Goal: Transaction & Acquisition: Download file/media

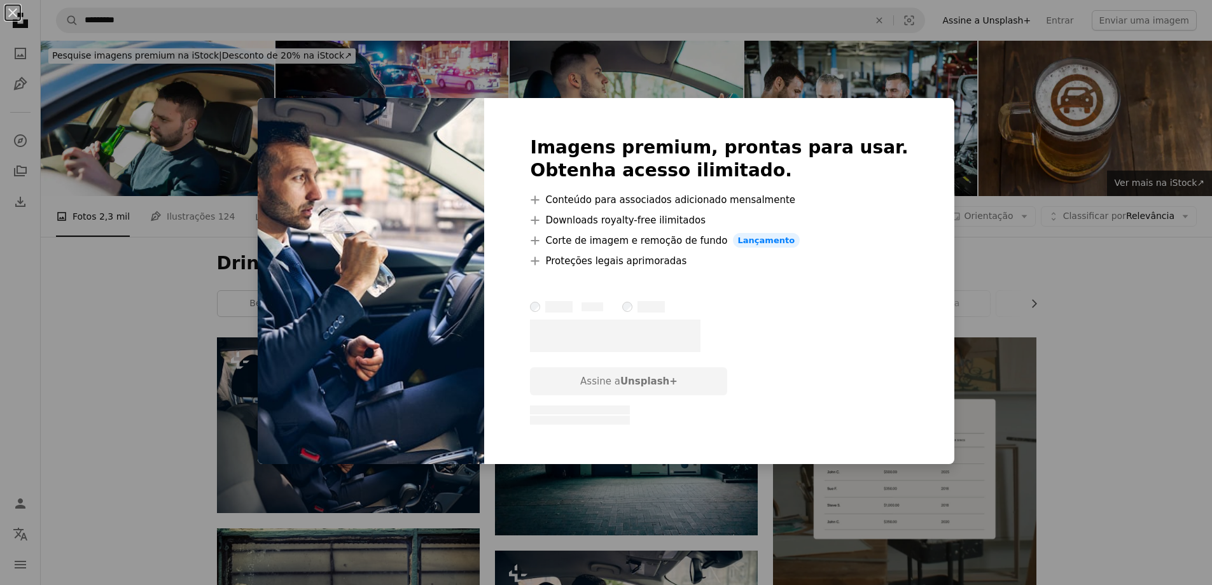
scroll to position [191, 0]
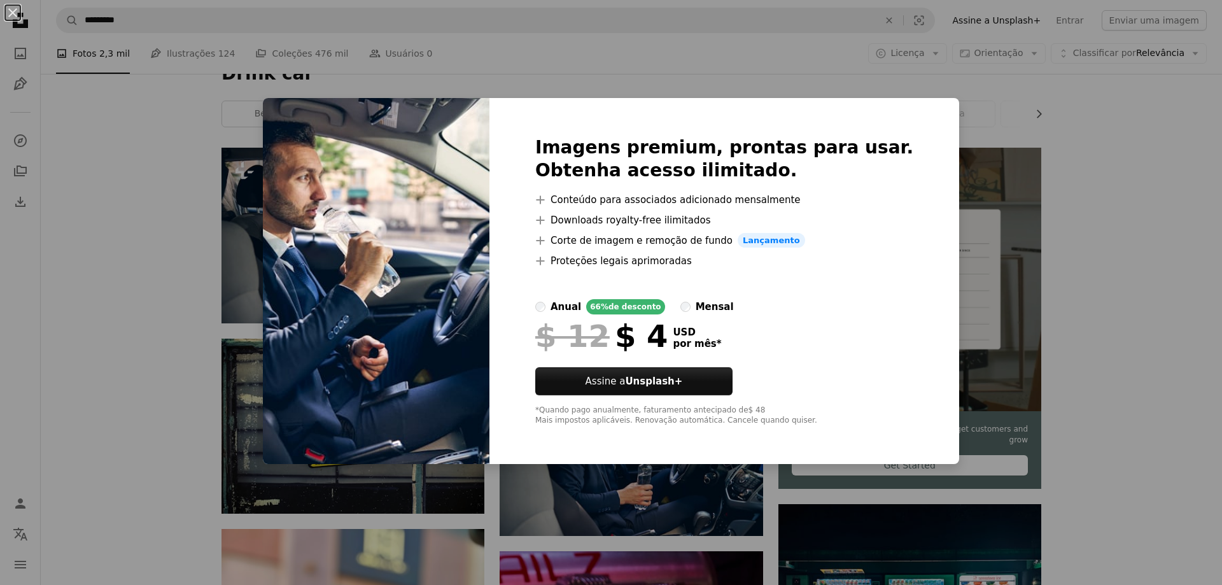
click at [255, 271] on div "An X shape Imagens premium, prontas para usar. Obtenha acesso ilimitado. A plus…" at bounding box center [611, 292] width 1222 height 585
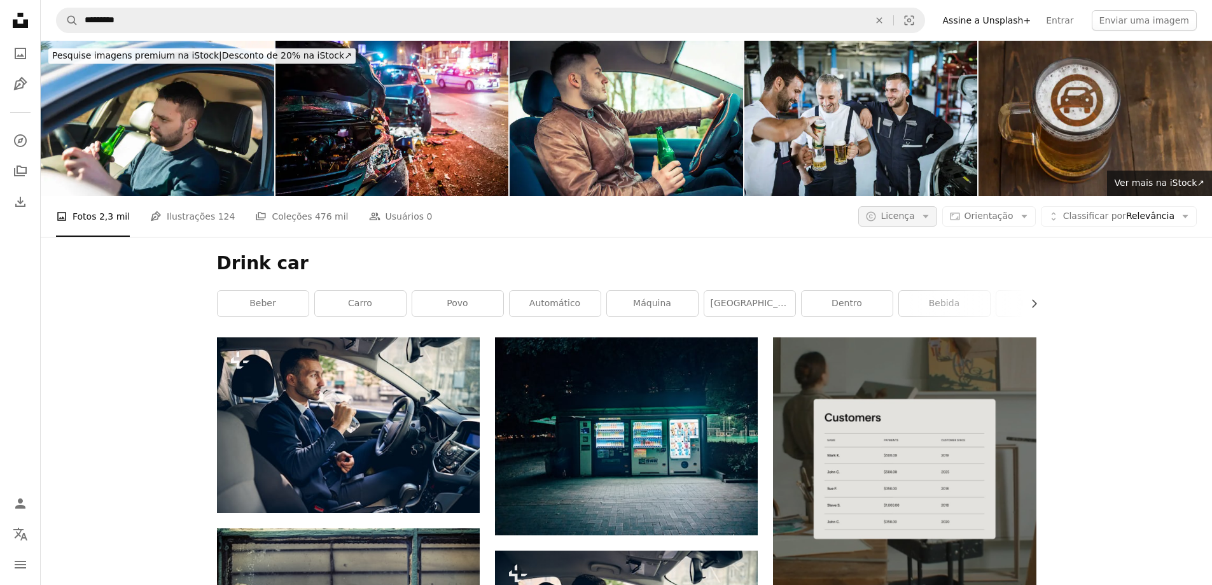
click at [932, 221] on icon "Arrow down" at bounding box center [925, 216] width 11 height 11
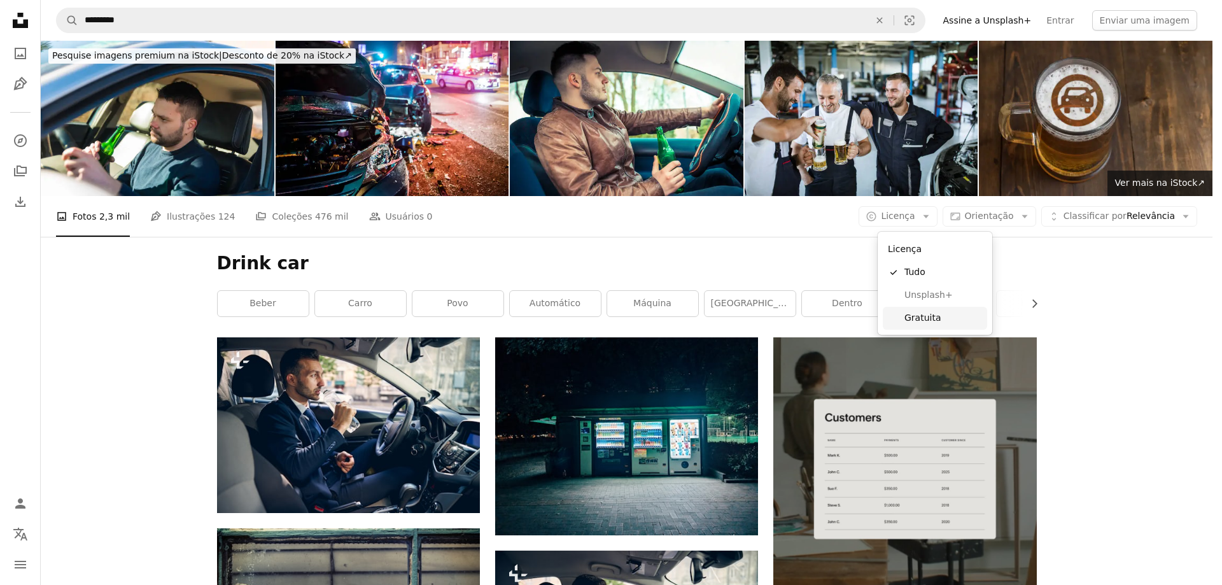
click at [922, 314] on span "Gratuita" at bounding box center [943, 318] width 78 height 13
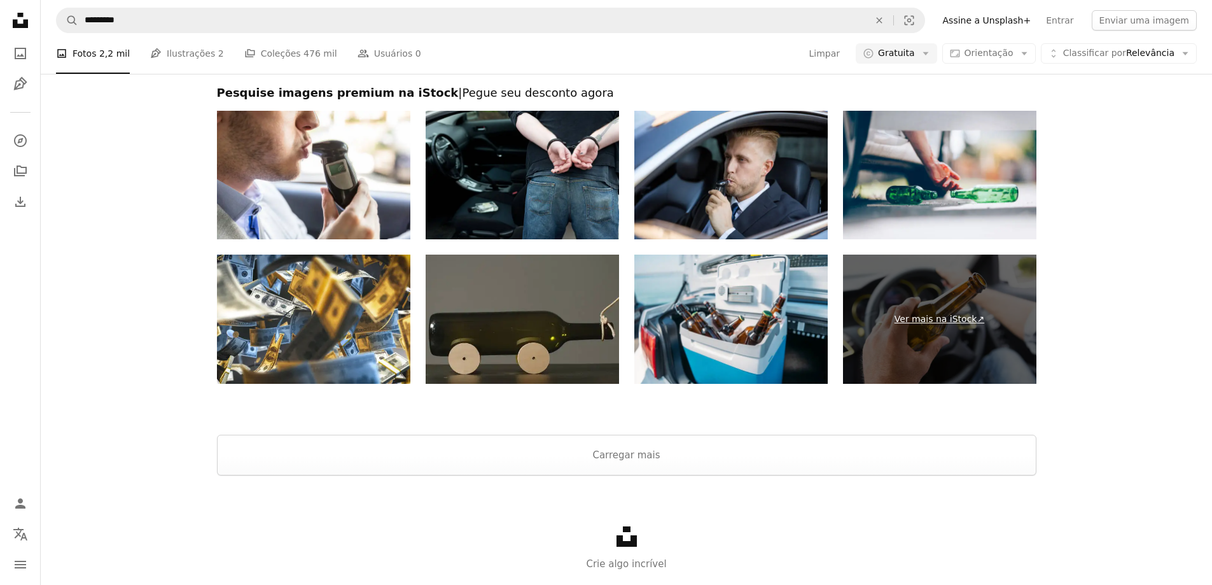
scroll to position [2776, 0]
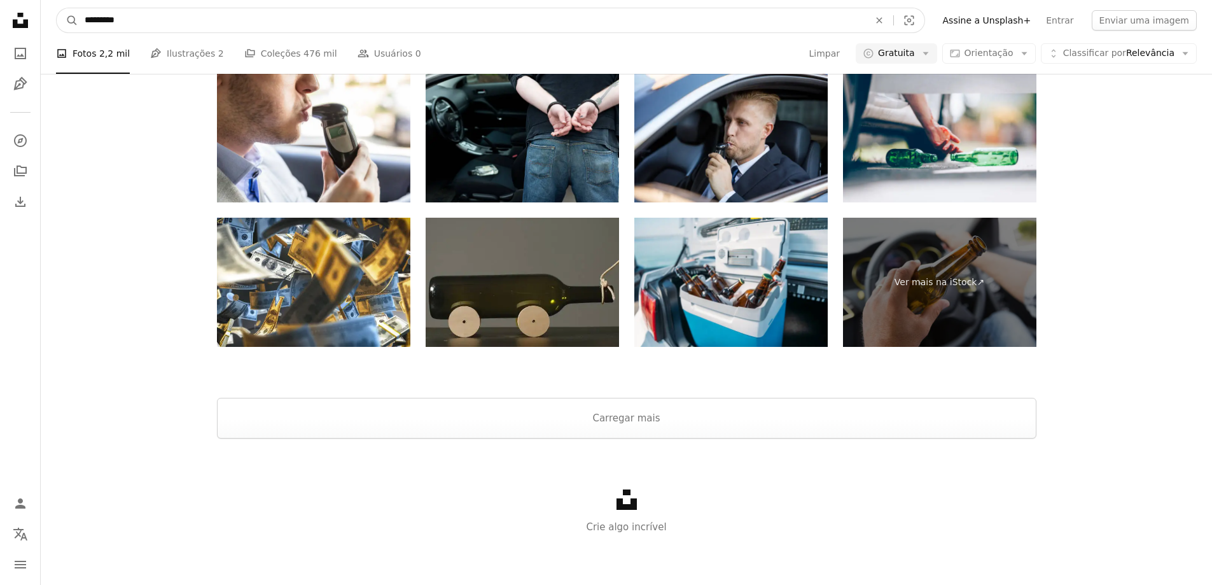
drag, startPoint x: 104, startPoint y: 20, endPoint x: 48, endPoint y: 17, distance: 55.5
click at [48, 17] on nav "A magnifying glass ********* An X shape Visual search Filters Assine a Unsplash…" at bounding box center [627, 20] width 1172 height 41
type input "********"
click button "A magnifying glass" at bounding box center [68, 20] width 22 height 24
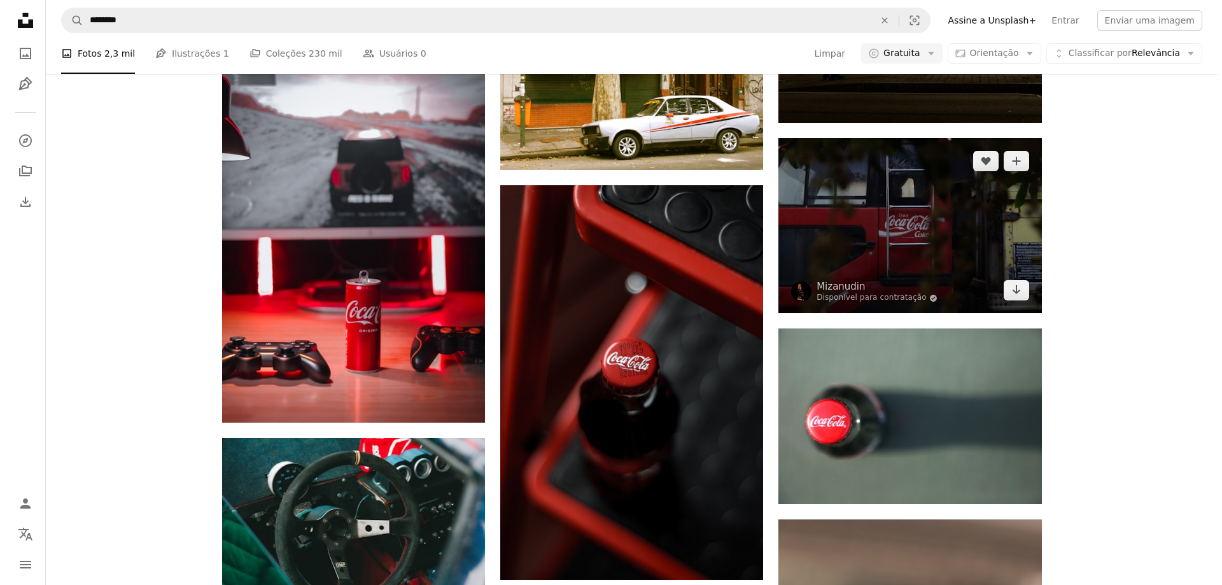
scroll to position [1528, 0]
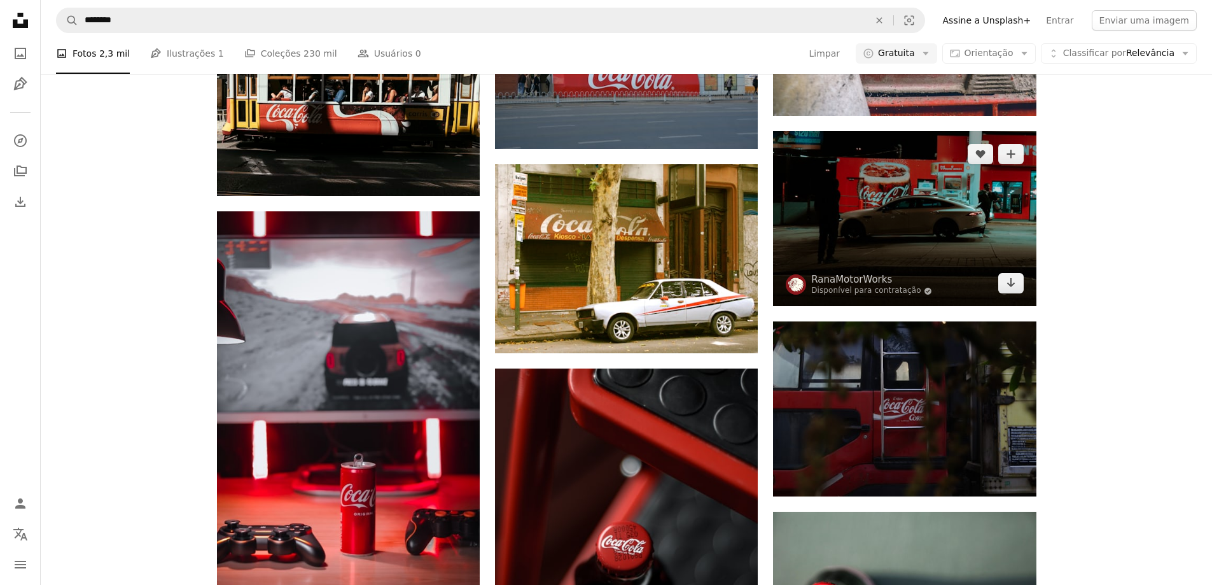
click at [907, 215] on img at bounding box center [904, 218] width 263 height 175
